Goal: Navigation & Orientation: Find specific page/section

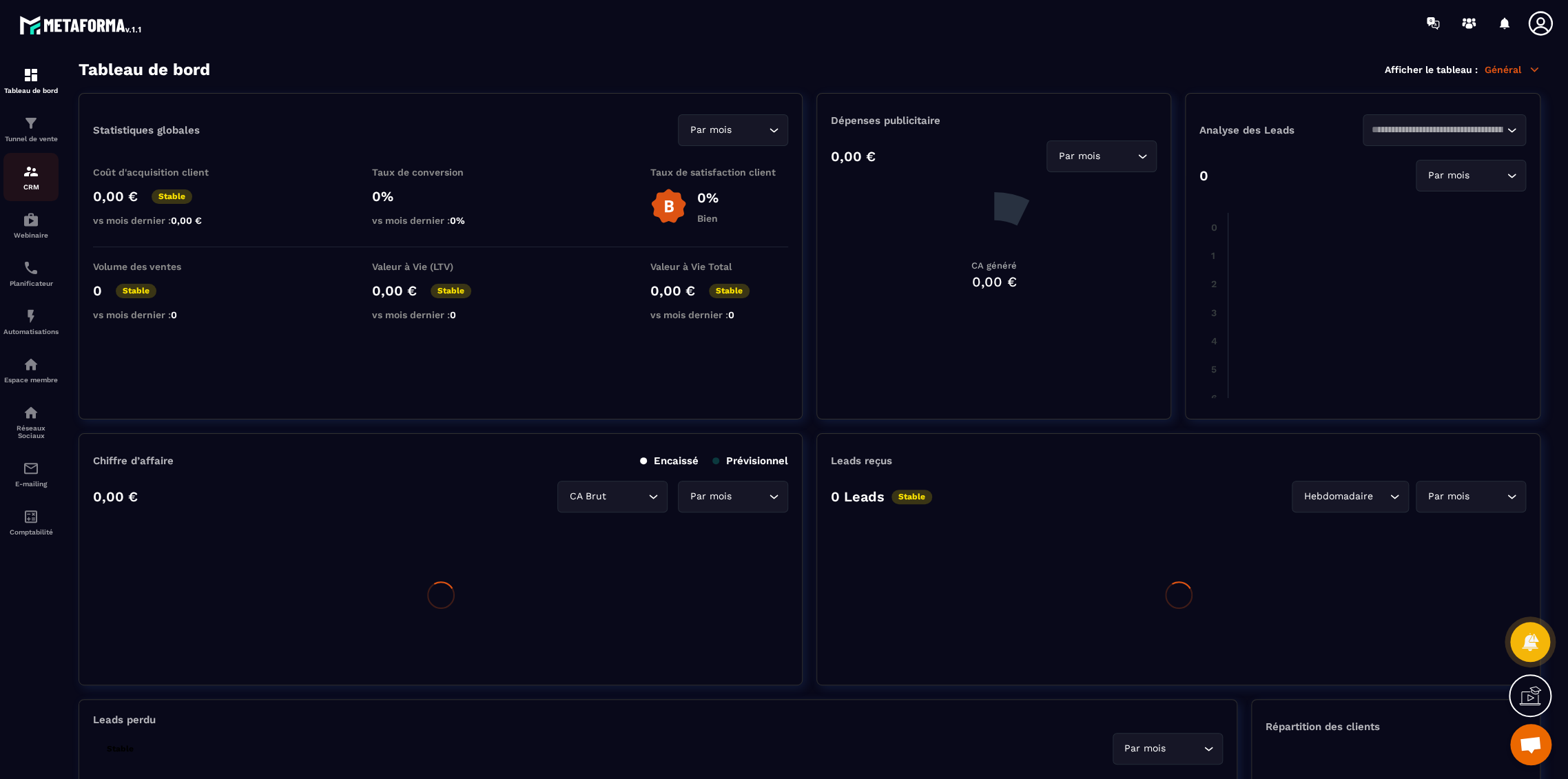
click at [30, 163] on link "CRM" at bounding box center [31, 177] width 55 height 49
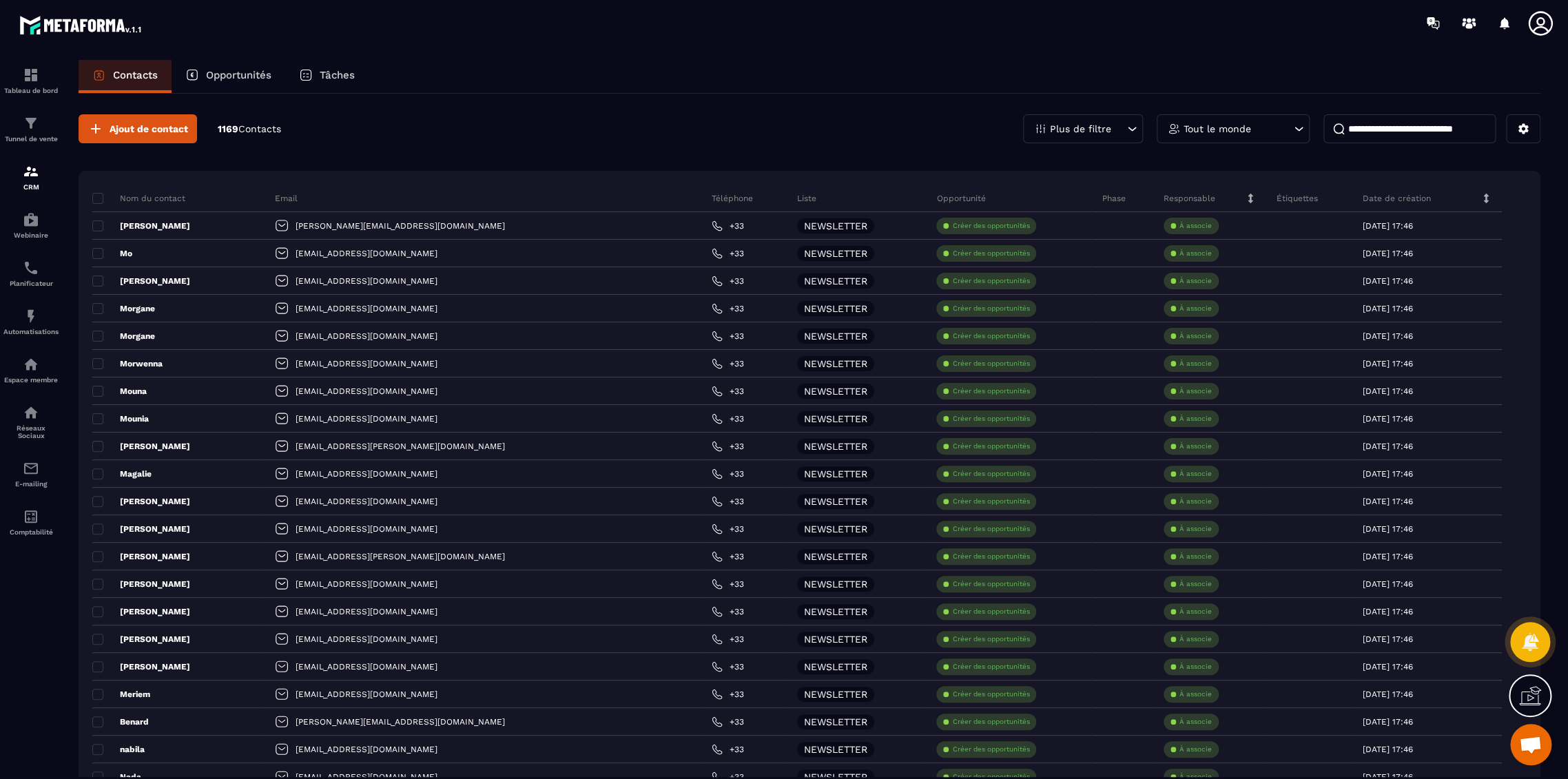
click at [1536, 28] on icon at bounding box center [1540, 23] width 24 height 24
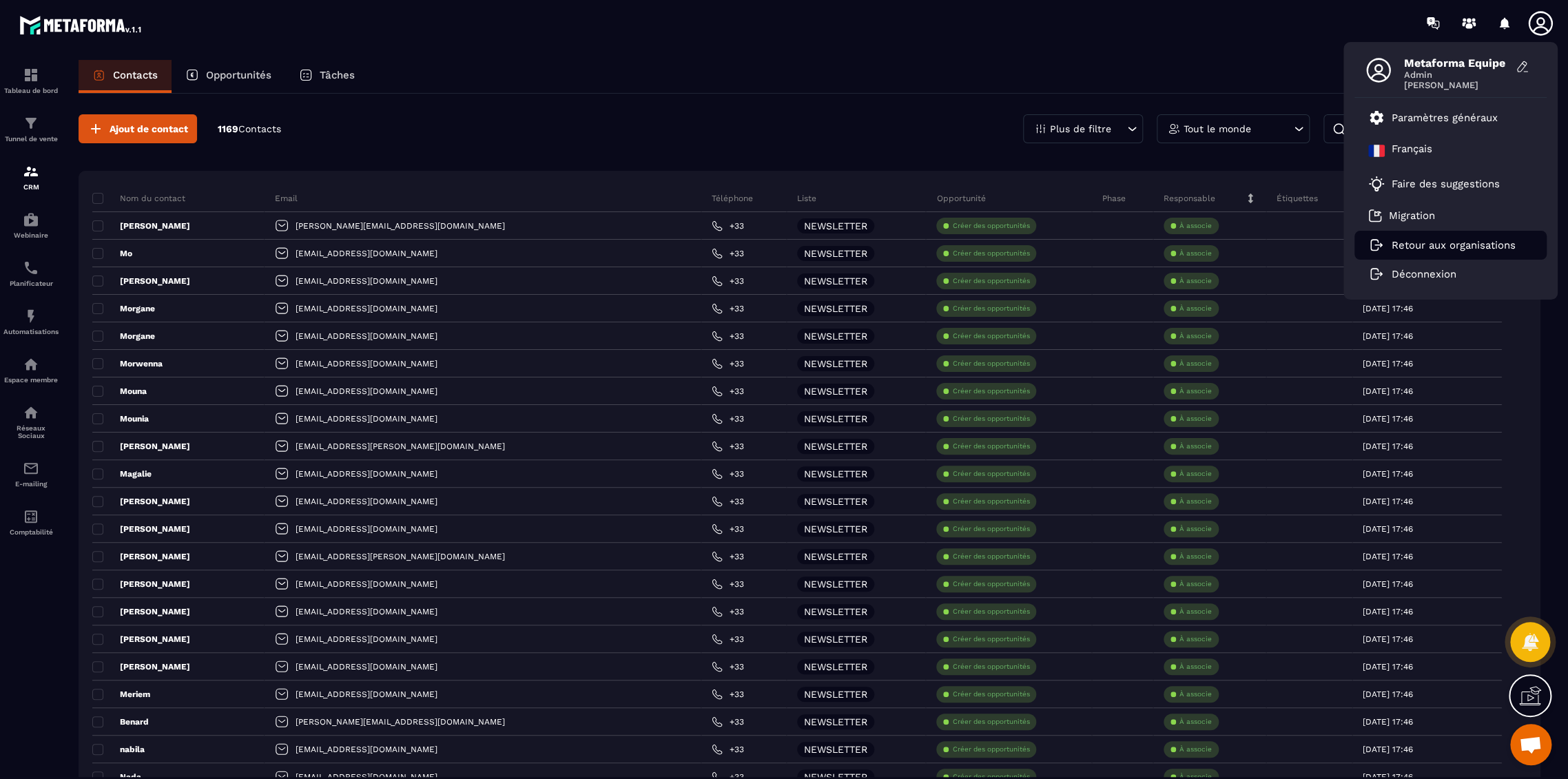
click at [1411, 244] on p "Retour aux organisations" at bounding box center [1453, 245] width 124 height 12
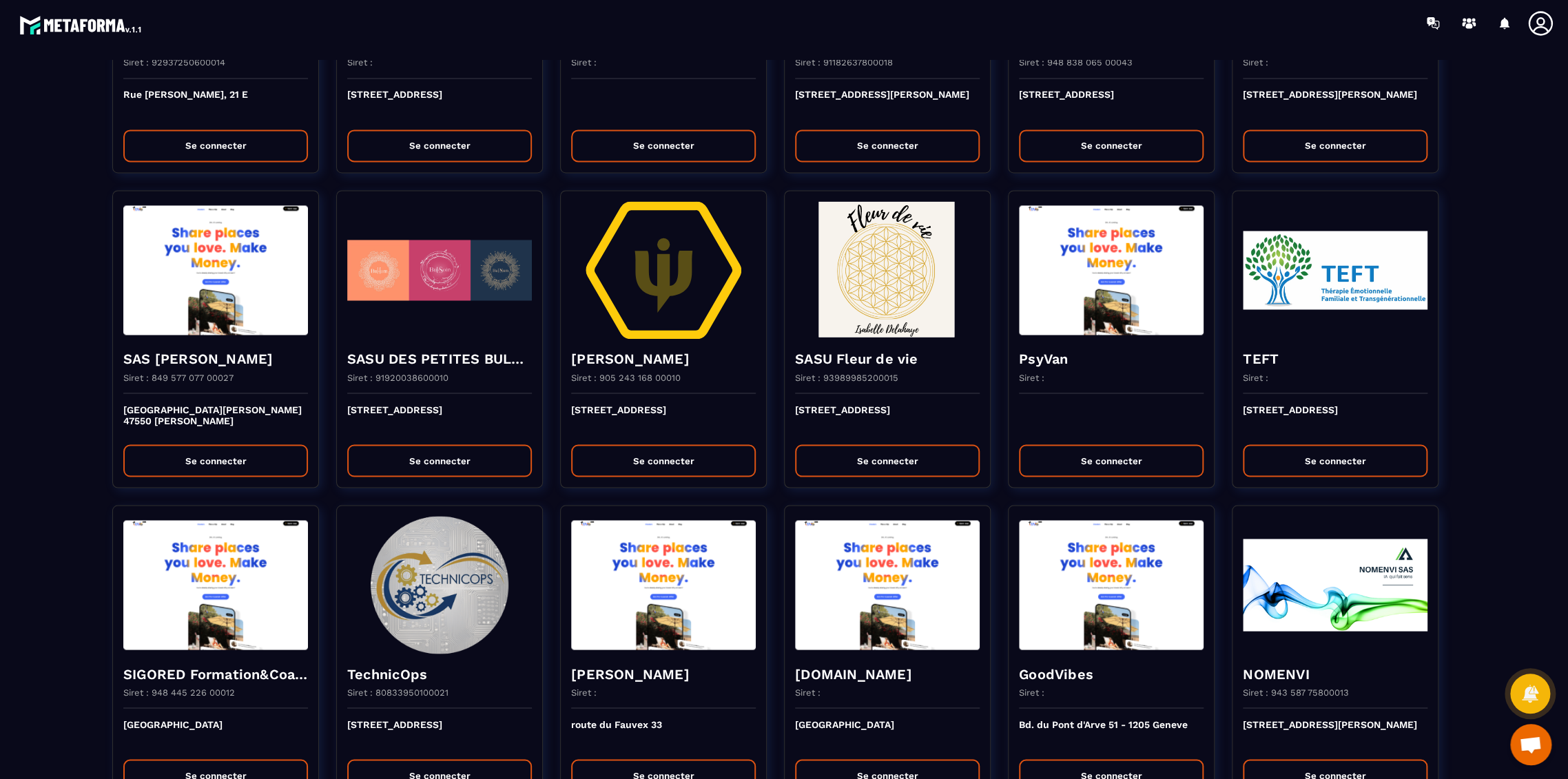
scroll to position [1454, 0]
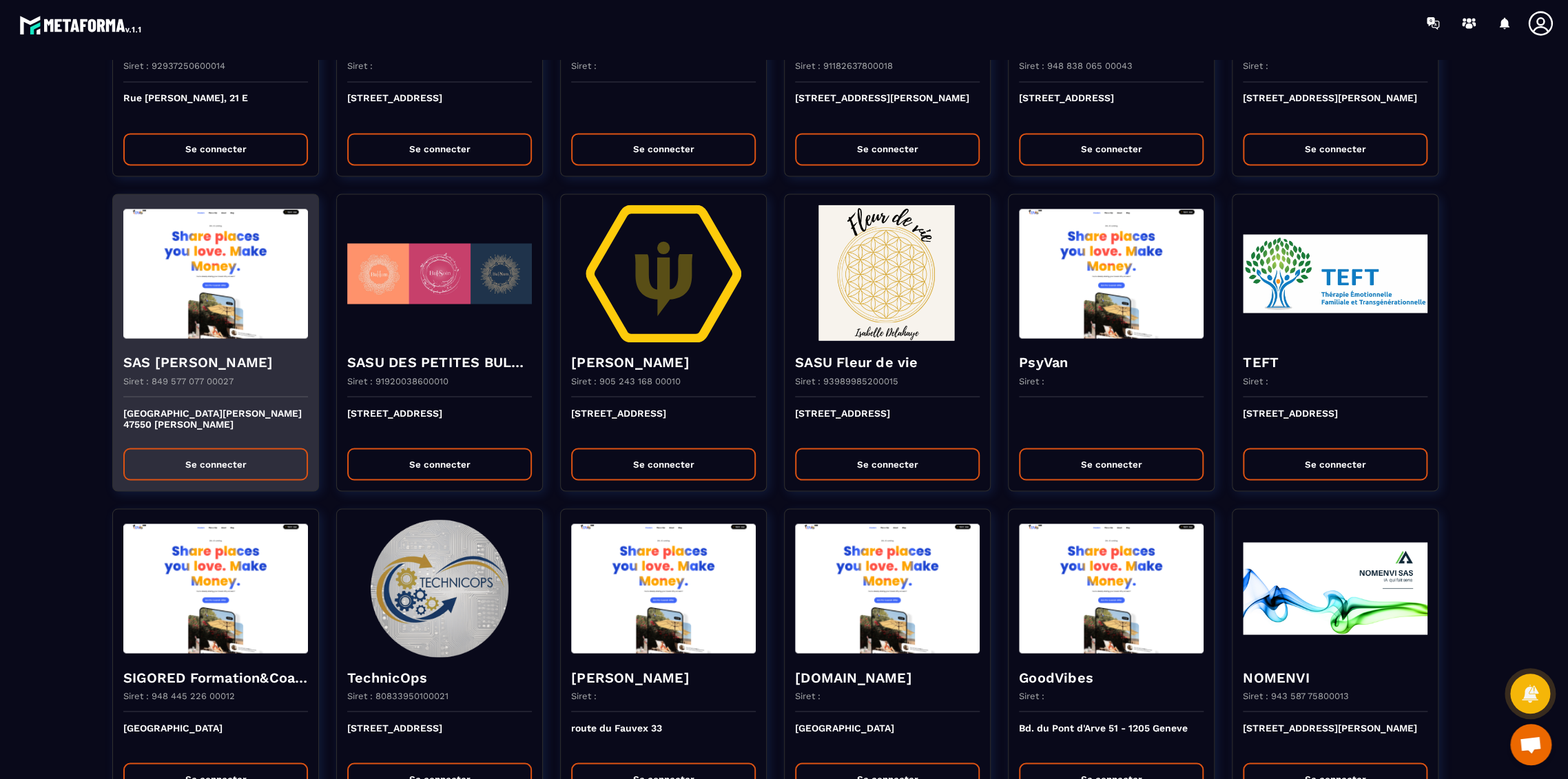
click at [203, 355] on div "SAS [PERSON_NAME] : 849 577 077 00027" at bounding box center [216, 369] width 206 height 54
